Goal: Task Accomplishment & Management: Manage account settings

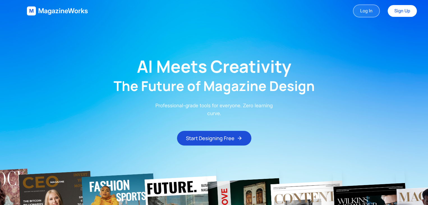
click at [367, 6] on link "Log In" at bounding box center [366, 10] width 27 height 13
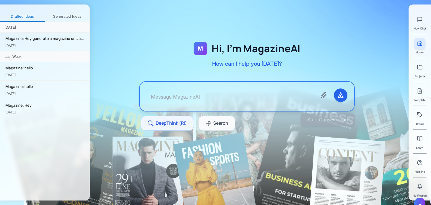
click at [419, 200] on div "U" at bounding box center [419, 202] width 11 height 11
click at [385, 201] on button "Sign out" at bounding box center [385, 206] width 53 height 10
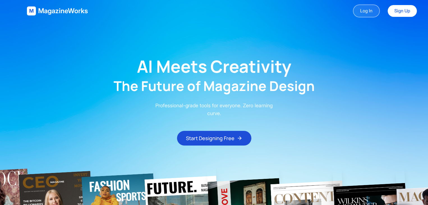
click at [354, 6] on link "Log In" at bounding box center [366, 10] width 27 height 13
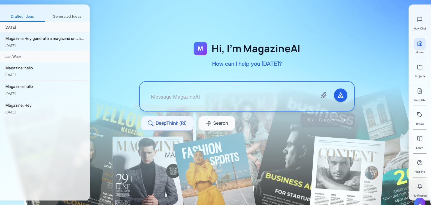
click at [420, 200] on div "U" at bounding box center [419, 202] width 11 height 11
click at [390, 203] on button "Sign out" at bounding box center [385, 206] width 53 height 10
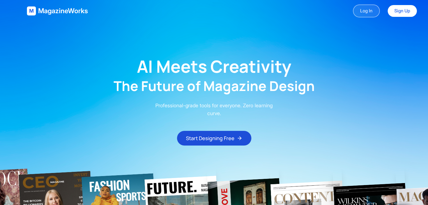
click at [369, 6] on link "Log In" at bounding box center [366, 10] width 27 height 13
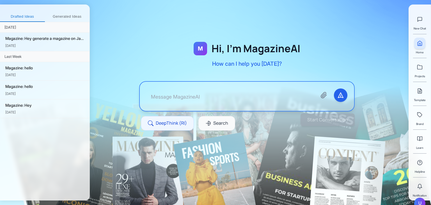
click at [418, 201] on div "U" at bounding box center [419, 202] width 11 height 11
click at [315, 164] on div "M Hi, I'm MagazineAI How can I help you today? DeepThink (RI) Search Start Conv…" at bounding box center [260, 102] width 341 height 205
click at [420, 201] on div "U" at bounding box center [419, 202] width 11 height 11
click at [380, 201] on button "Sign out" at bounding box center [385, 206] width 53 height 10
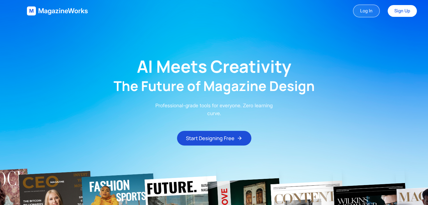
click at [367, 12] on link "Log In" at bounding box center [366, 10] width 27 height 13
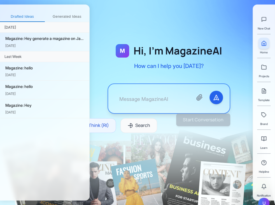
click at [265, 203] on div "U" at bounding box center [264, 202] width 11 height 11
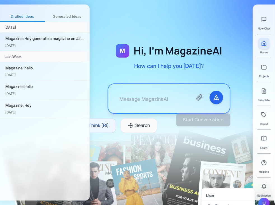
click at [263, 200] on div "U" at bounding box center [264, 202] width 11 height 11
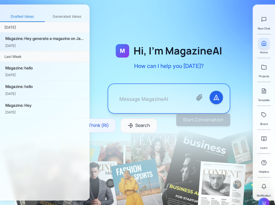
click at [263, 200] on div "U" at bounding box center [264, 202] width 11 height 11
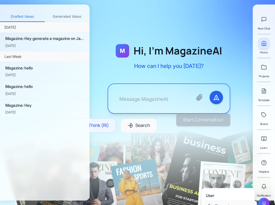
click at [231, 202] on button "Sign out" at bounding box center [230, 206] width 53 height 10
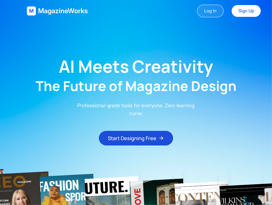
click at [212, 8] on link "Log In" at bounding box center [210, 10] width 27 height 13
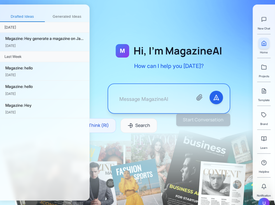
click at [181, 2] on div "M Hi, I'm MagazineAI How can I help you [DATE]? DeepThink (RI) Search Start Con…" at bounding box center [183, 102] width 186 height 205
